Goal: Communication & Community: Ask a question

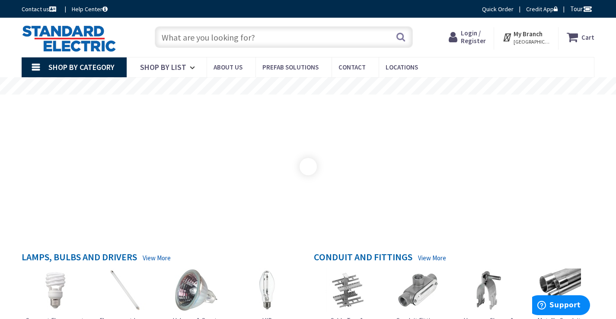
click at [22, 5] on link "Contact us" at bounding box center [40, 9] width 36 height 9
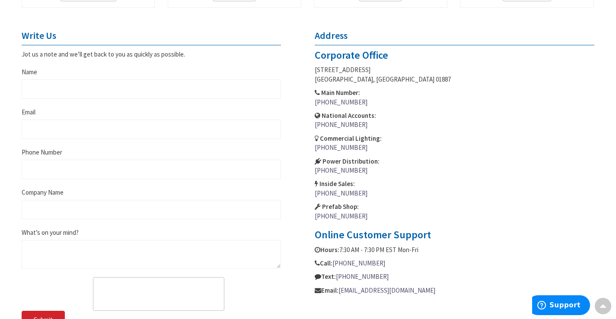
scroll to position [288, 0]
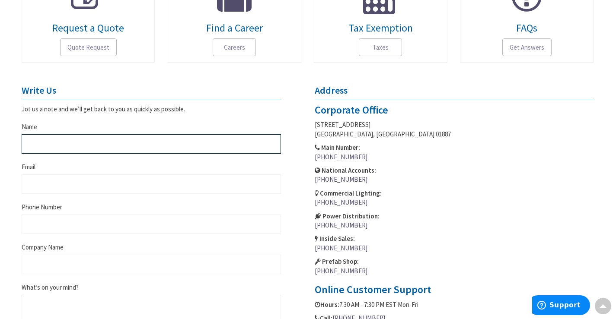
click at [65, 147] on input "Name" at bounding box center [151, 143] width 259 height 19
type input "Wilma Tyer"
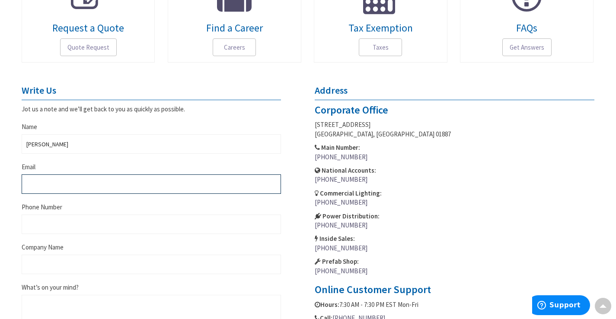
type input "wilma@purevibejanitorial.com"
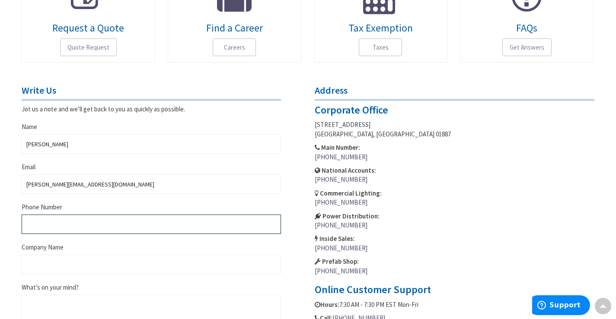
type input "4012175744"
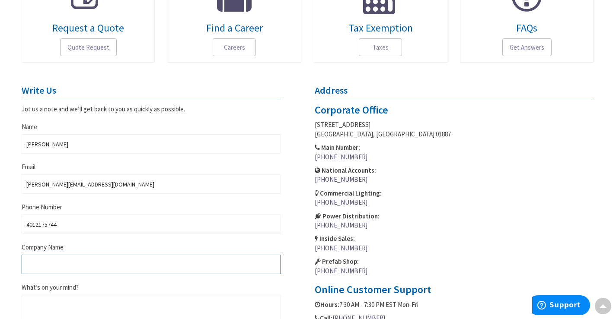
type input "PureVibe Janitorial"
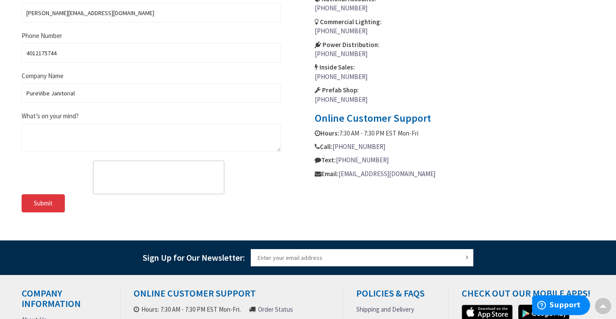
scroll to position [504, 0]
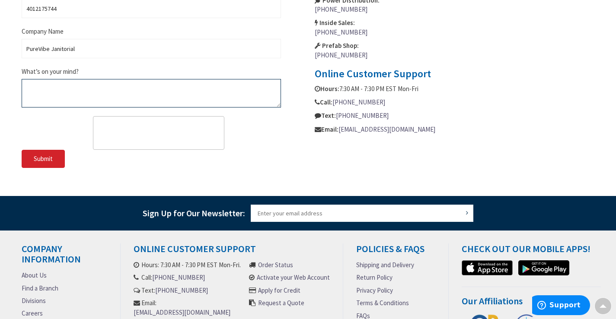
click at [95, 92] on textarea "What’s on your mind?" at bounding box center [151, 93] width 259 height 29
paste textarea "I was in the area the other day and wanted to see if you were interested in a n…"
type textarea "I was in the area the other day and wanted to see if you were interested in a n…"
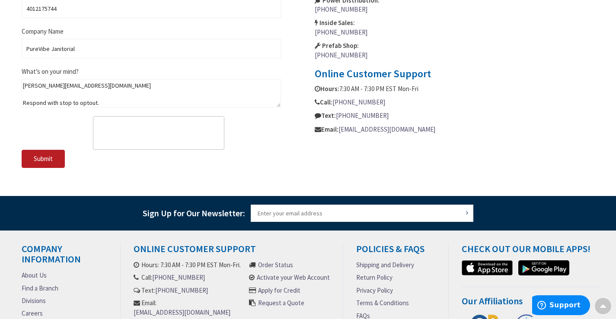
click at [41, 154] on button "Submit" at bounding box center [43, 159] width 43 height 18
